Goal: Find specific page/section

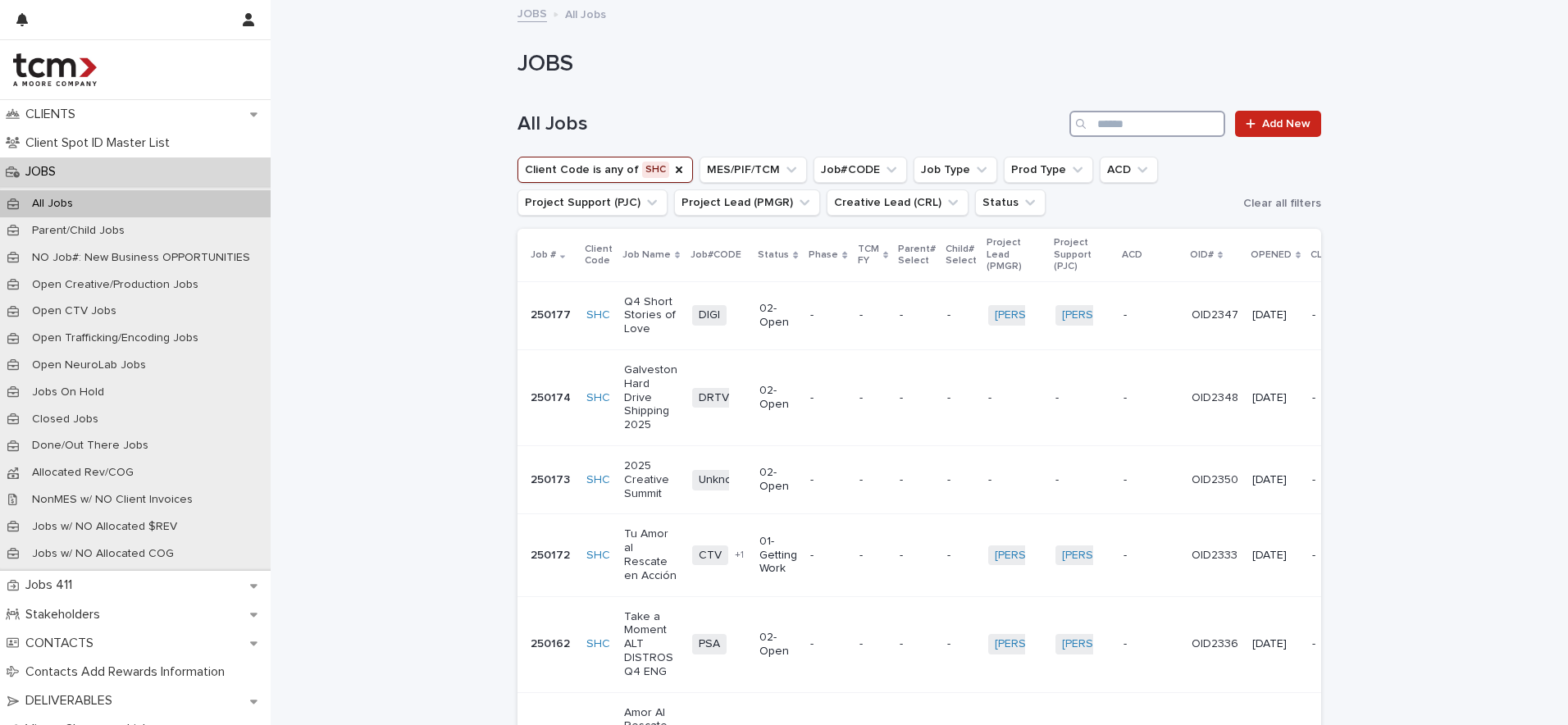
click at [1110, 118] on input "Search" at bounding box center [1147, 124] width 155 height 26
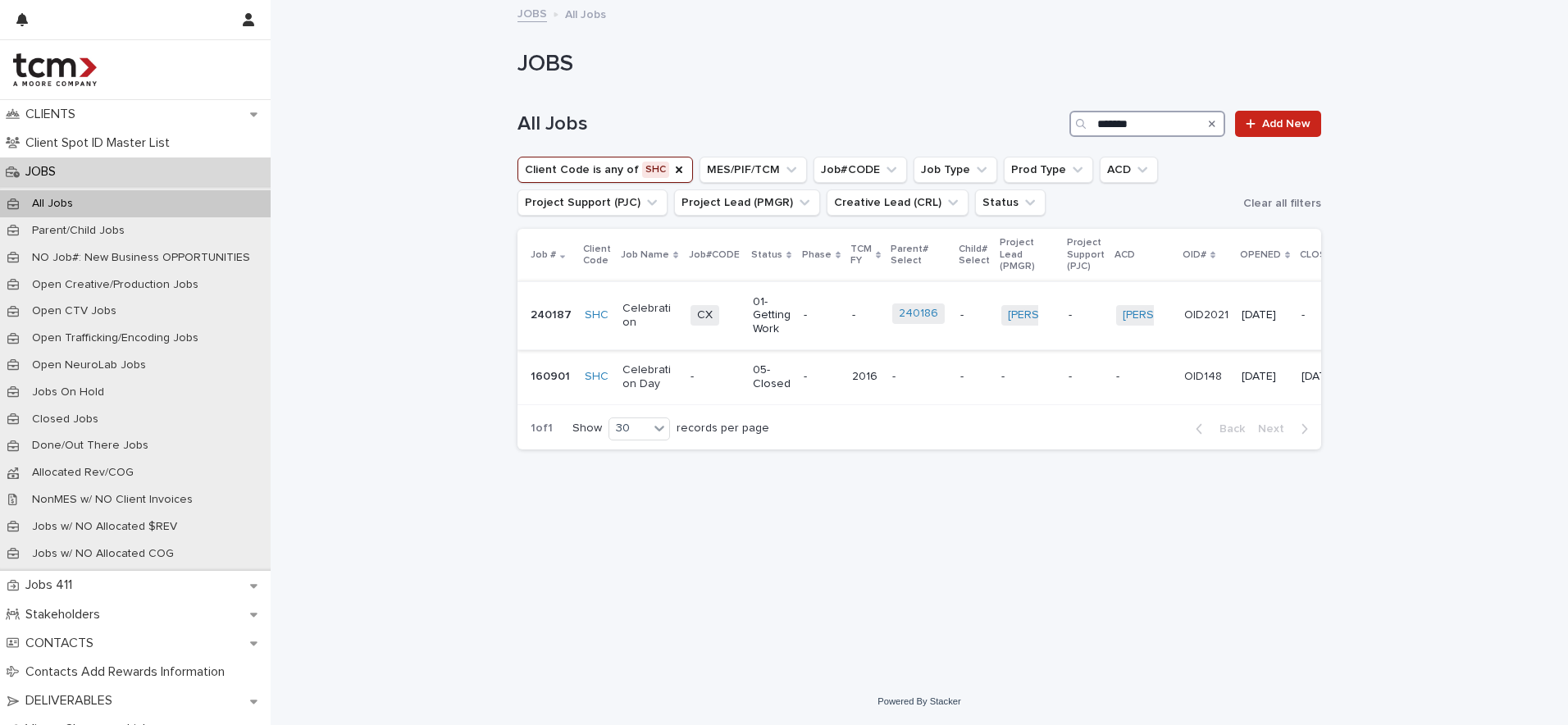
type input "*******"
click at [649, 308] on p "Celebration" at bounding box center [649, 316] width 55 height 28
